Goal: Task Accomplishment & Management: Use online tool/utility

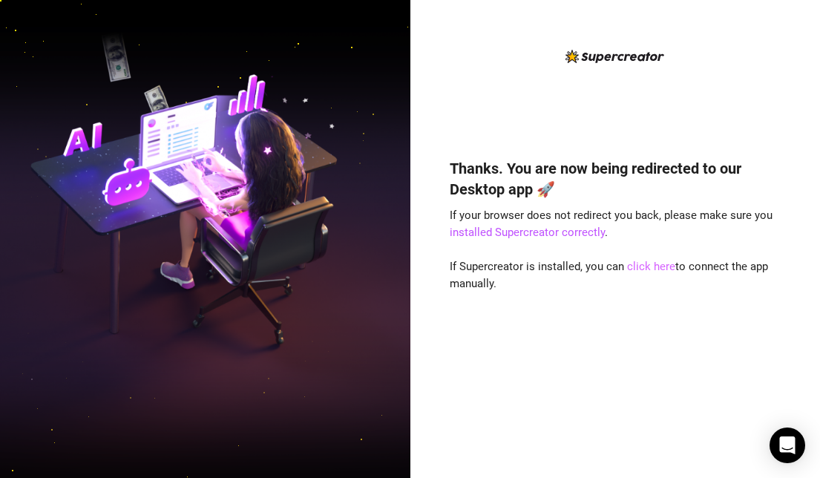
click at [645, 269] on link "click here" at bounding box center [651, 266] width 48 height 13
click at [733, 241] on div "Thanks. You are now being redirected to our Desktop app 🚀 If your browser does …" at bounding box center [615, 296] width 331 height 316
click at [566, 226] on link "installed Supercreator correctly" at bounding box center [527, 232] width 155 height 13
click at [652, 271] on link "click here" at bounding box center [651, 266] width 48 height 13
click at [653, 269] on link "click here" at bounding box center [651, 266] width 48 height 13
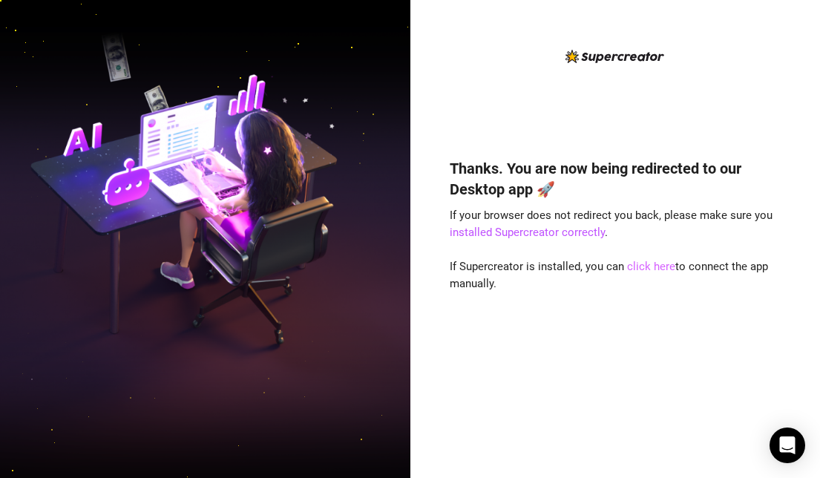
click at [649, 265] on link "click here" at bounding box center [651, 266] width 48 height 13
click at [618, 258] on div "Thanks. You are now being redirected to our Desktop app 🚀 If your browser does …" at bounding box center [615, 296] width 331 height 316
click at [669, 269] on link "click here" at bounding box center [651, 266] width 48 height 13
click at [814, 85] on div "Thanks. You are now being redirected to our Desktop app 🚀 If your browser does …" at bounding box center [615, 239] width 410 height 478
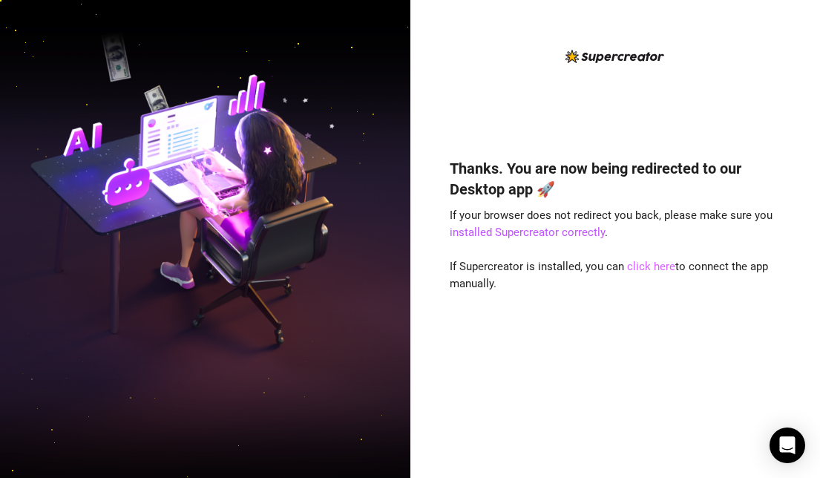
click at [648, 270] on link "click here" at bounding box center [651, 266] width 48 height 13
